Goal: Information Seeking & Learning: Find specific fact

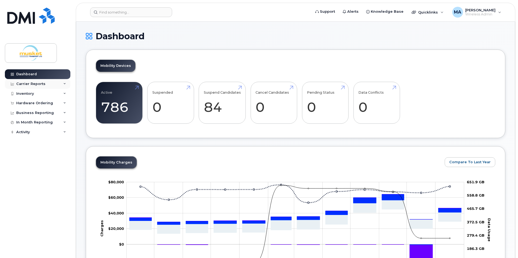
click at [33, 84] on div "Carrier Reports" at bounding box center [30, 84] width 29 height 4
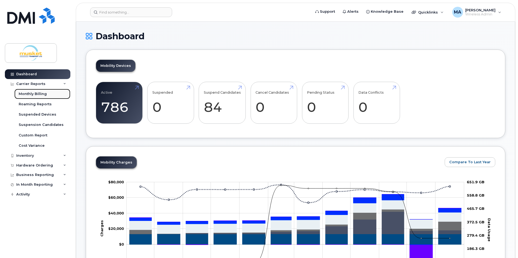
click at [34, 94] on div "Monthly Billing" at bounding box center [33, 93] width 28 height 5
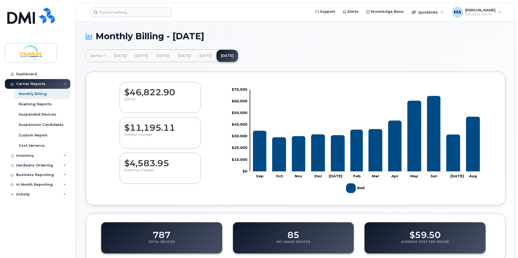
scroll to position [108, 0]
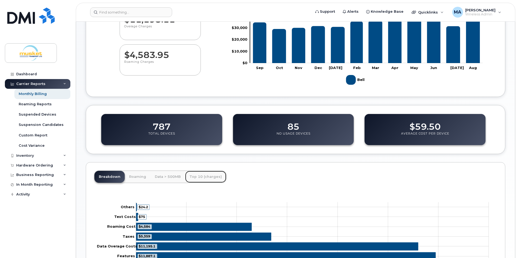
click at [220, 176] on link "Top 10 (charges)" at bounding box center [205, 177] width 41 height 12
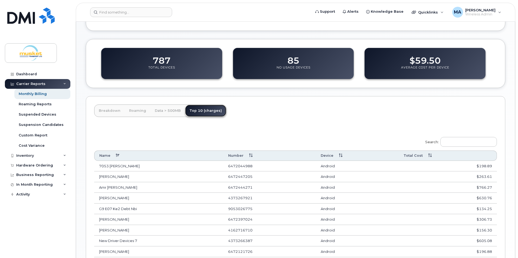
scroll to position [189, 0]
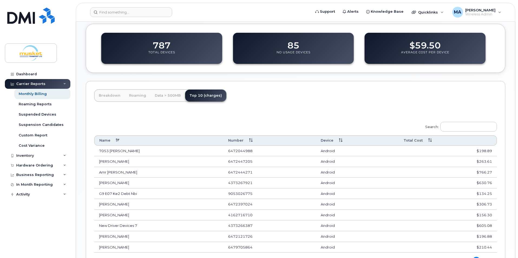
click at [113, 173] on td "Amr Shalaby" at bounding box center [158, 172] width 129 height 11
drag, startPoint x: 126, startPoint y: 172, endPoint x: 99, endPoint y: 173, distance: 27.0
click at [99, 173] on td "Amr Shalaby" at bounding box center [158, 172] width 129 height 11
copy td "Amr Shalaby"
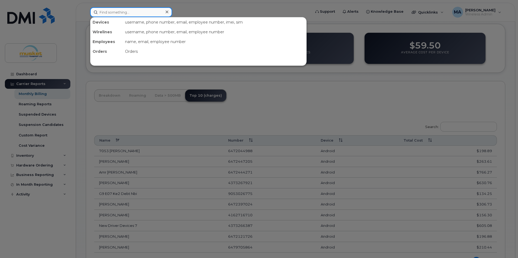
click at [116, 12] on input at bounding box center [131, 12] width 82 height 10
paste input "Amr Shalaby"
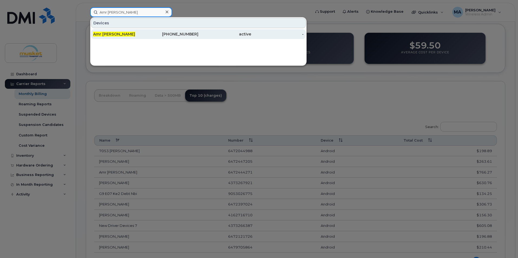
type input "Amr Shalaby"
click at [126, 35] on div "Amr Shalaby" at bounding box center [119, 33] width 53 height 5
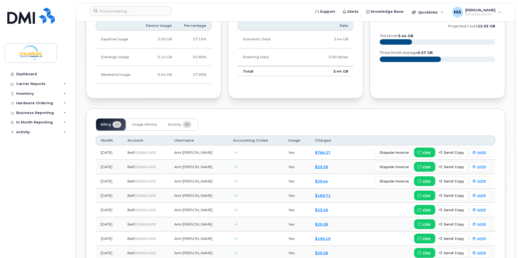
scroll to position [325, 0]
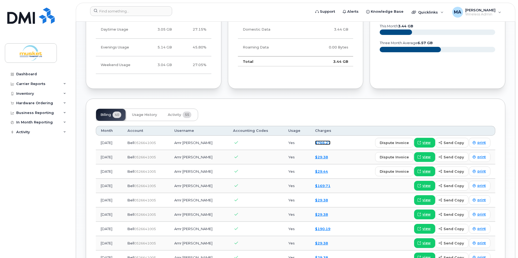
click at [321, 142] on link "$766.27" at bounding box center [322, 142] width 15 height 4
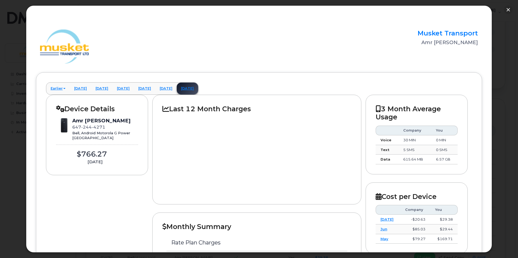
scroll to position [189, 0]
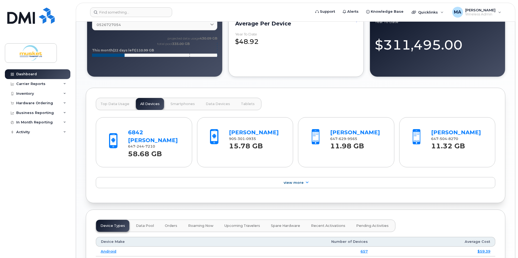
scroll to position [379, 0]
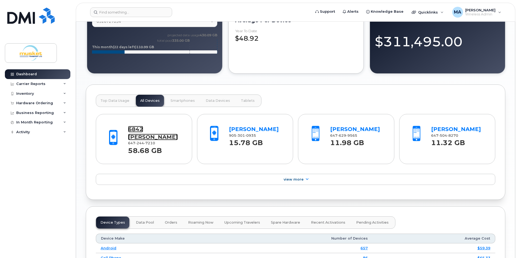
click at [147, 128] on link "6842 Leon Charles" at bounding box center [153, 133] width 50 height 14
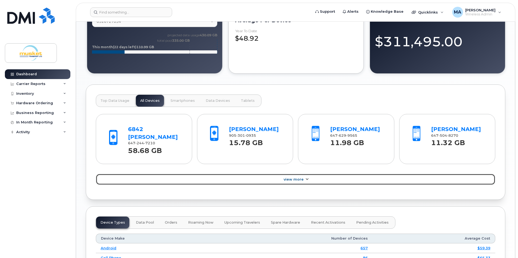
click at [301, 174] on link "View More" at bounding box center [295, 179] width 399 height 11
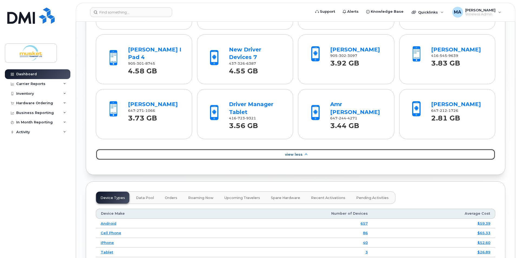
scroll to position [568, 0]
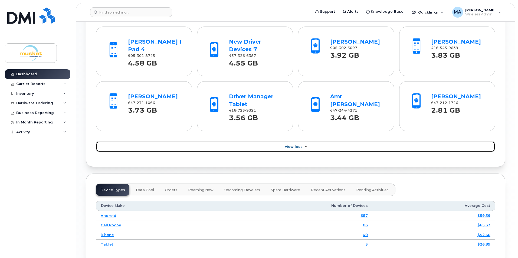
click at [306, 145] on icon at bounding box center [305, 147] width 4 height 4
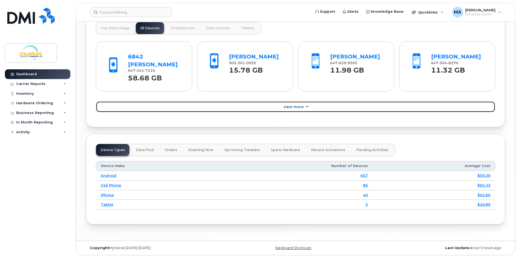
scroll to position [443, 0]
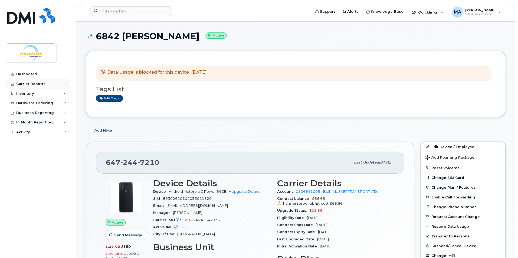
click at [41, 84] on div "Carrier Reports" at bounding box center [30, 84] width 29 height 4
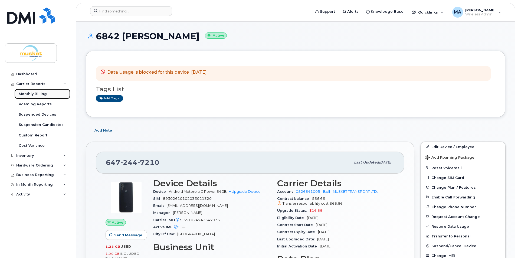
click at [43, 91] on div "Monthly Billing" at bounding box center [33, 93] width 28 height 5
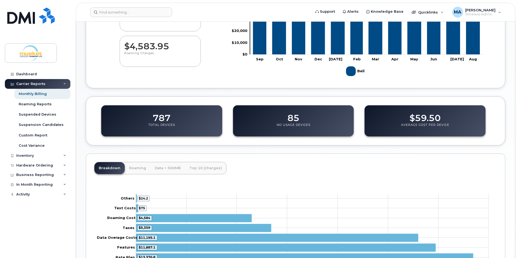
scroll to position [162, 0]
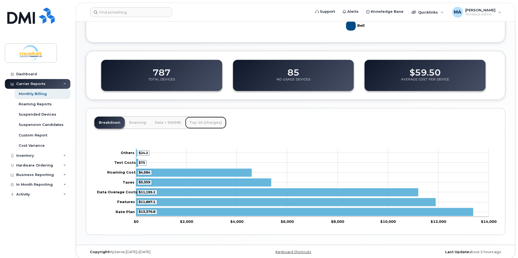
click at [203, 122] on link "Top 10 (charges)" at bounding box center [205, 123] width 41 height 12
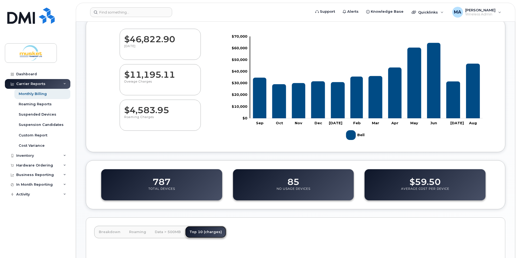
scroll to position [0, 0]
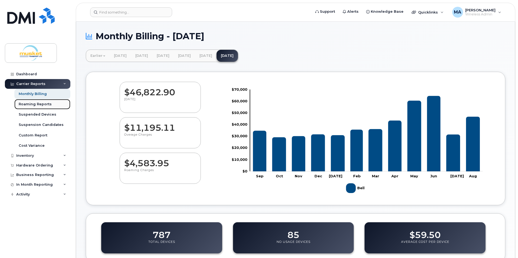
click at [30, 104] on div "Roaming Reports" at bounding box center [35, 104] width 33 height 5
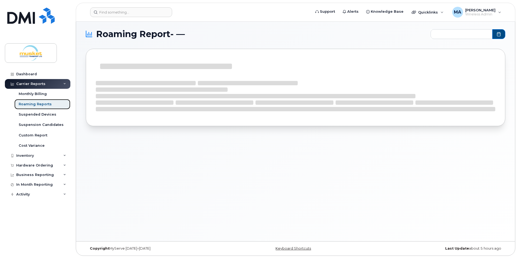
scroll to position [3, 0]
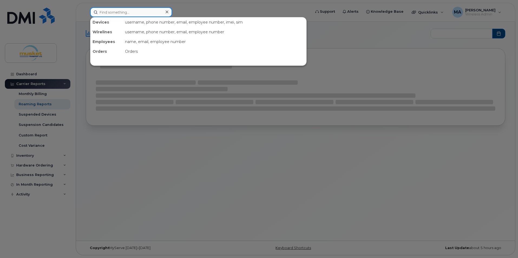
click at [109, 10] on input at bounding box center [131, 12] width 82 height 10
type input "2024-09 - 2025-08"
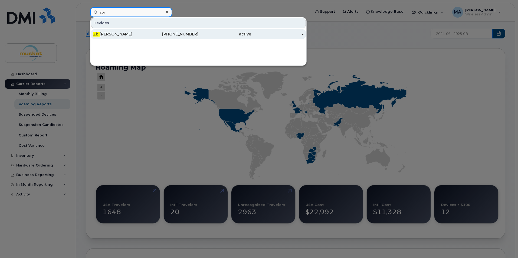
type input "zbi"
click at [113, 37] on div "Zbi gniew Piekarczyk" at bounding box center [119, 33] width 53 height 5
click at [167, 34] on div "416-456-3275" at bounding box center [172, 33] width 53 height 5
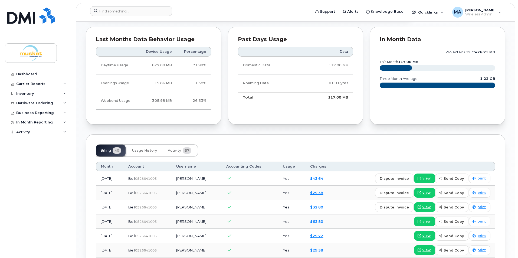
scroll to position [297, 0]
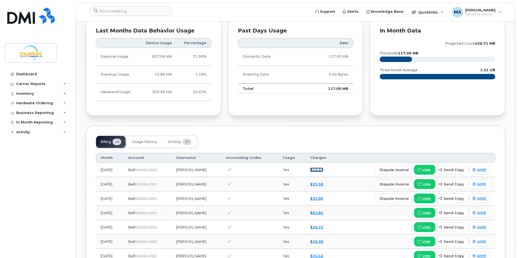
click at [323, 171] on link "$42.64" at bounding box center [316, 169] width 13 height 4
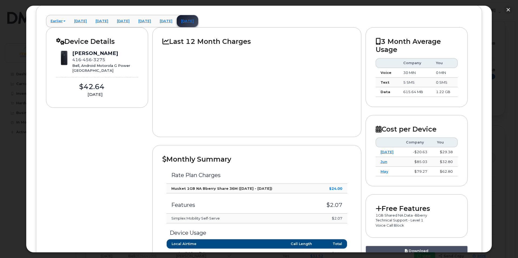
scroll to position [54, 0]
